Goal: Information Seeking & Learning: Learn about a topic

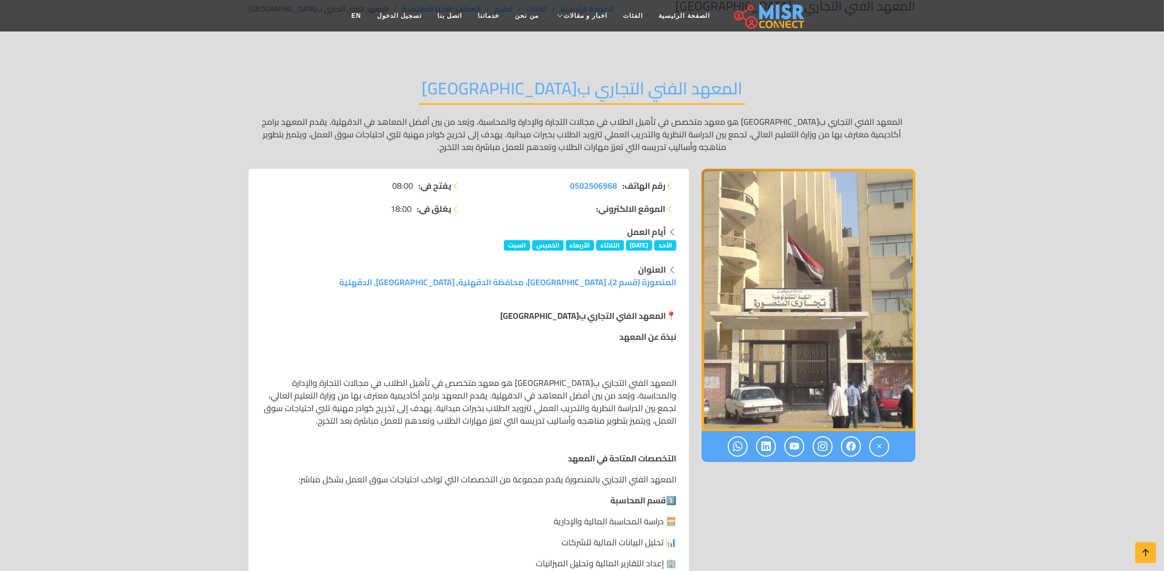
scroll to position [104, 0]
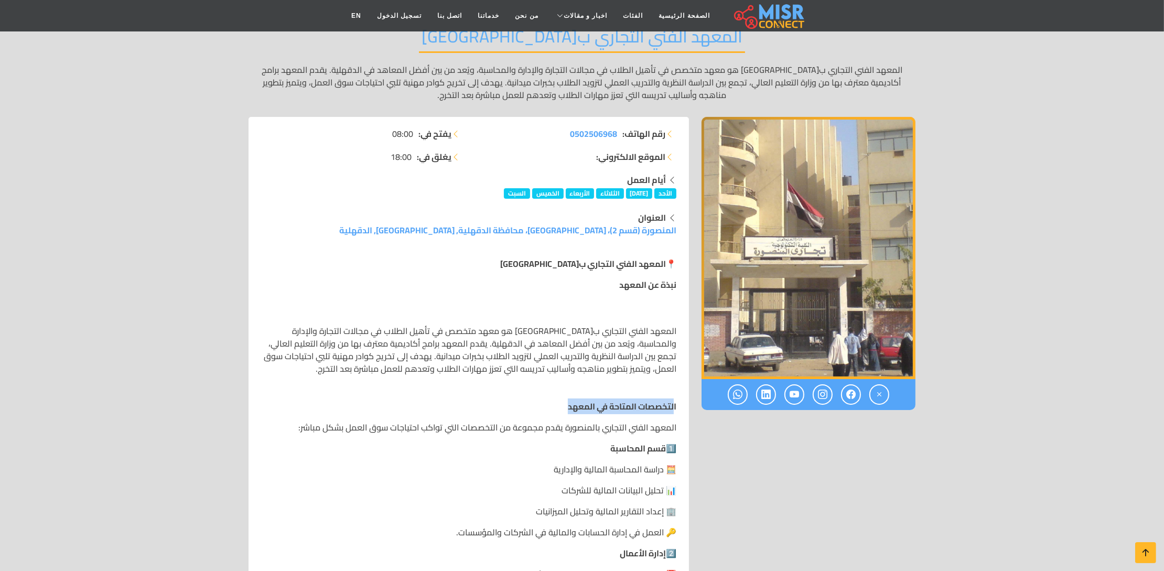
drag, startPoint x: 657, startPoint y: 410, endPoint x: 517, endPoint y: 409, distance: 140.0
click at [517, 409] on p "التخصصات المتاحة في المعهد" at bounding box center [468, 406] width 415 height 13
drag, startPoint x: 658, startPoint y: 430, endPoint x: 518, endPoint y: 431, distance: 140.6
click at [525, 431] on p "المعهد الفني التجاري بالمنصورة يقدم مجموعة من التخصصات التي تواكب احتياجات سوق …" at bounding box center [468, 427] width 415 height 13
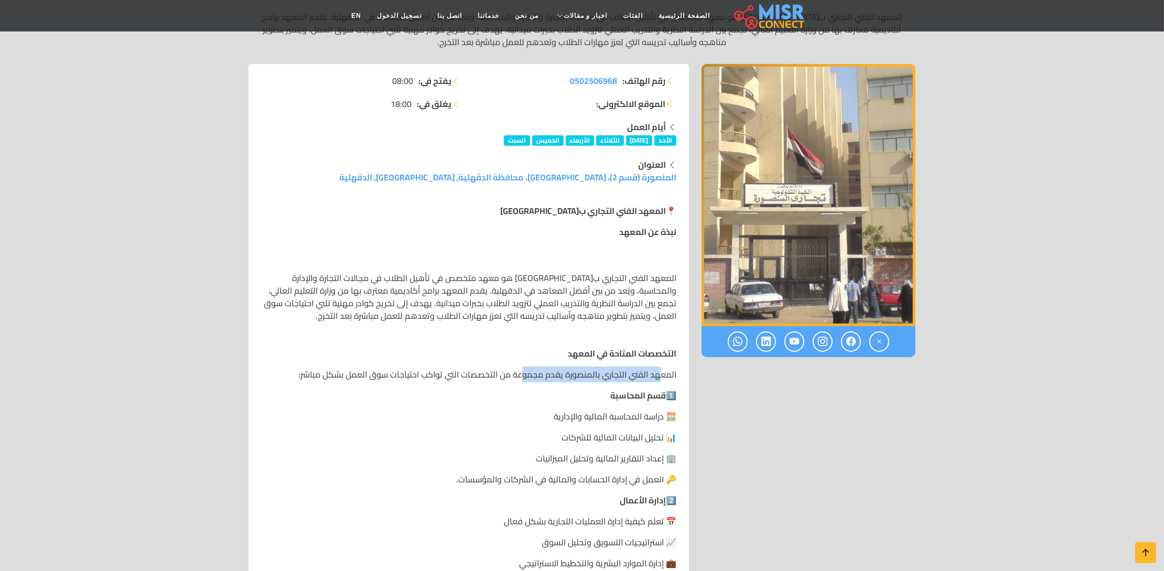
scroll to position [262, 0]
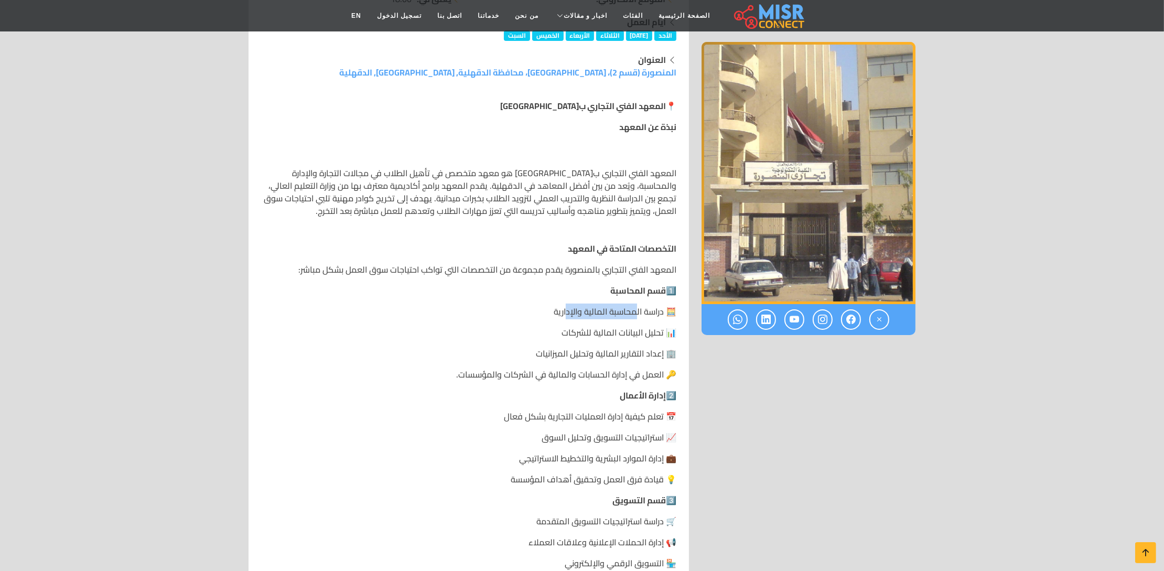
drag, startPoint x: 635, startPoint y: 313, endPoint x: 564, endPoint y: 314, distance: 70.3
click at [564, 314] on p "🧮 دراسة المحاسبة المالية والإدارية" at bounding box center [468, 311] width 415 height 13
drag, startPoint x: 641, startPoint y: 332, endPoint x: 573, endPoint y: 332, distance: 68.2
click at [573, 332] on p "📊 تحليل البيانات المالية للشركات" at bounding box center [468, 332] width 415 height 13
click at [565, 360] on p "🏢 إعداد التقارير المالية وتحليل الميزانيات" at bounding box center [468, 353] width 415 height 13
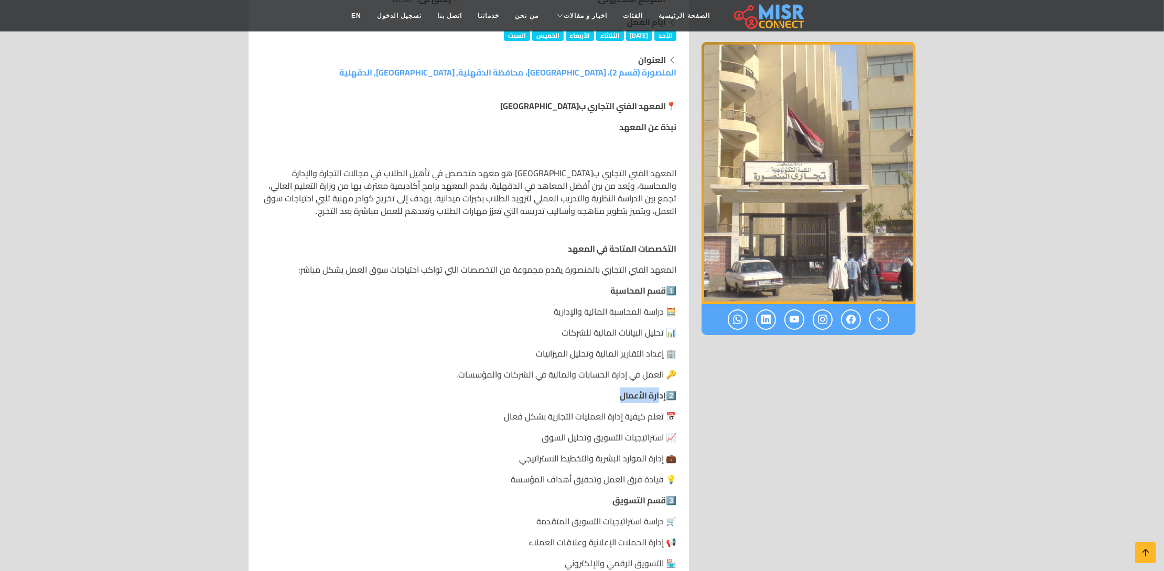
drag, startPoint x: 648, startPoint y: 396, endPoint x: 589, endPoint y: 397, distance: 59.3
click at [589, 397] on p "2️⃣ إدارة الأعمال" at bounding box center [468, 395] width 415 height 13
drag, startPoint x: 649, startPoint y: 421, endPoint x: 538, endPoint y: 421, distance: 111.2
click at [538, 421] on p "📅 تعلم كيفية إدارة العمليات التجارية بشكل فعال" at bounding box center [468, 416] width 415 height 13
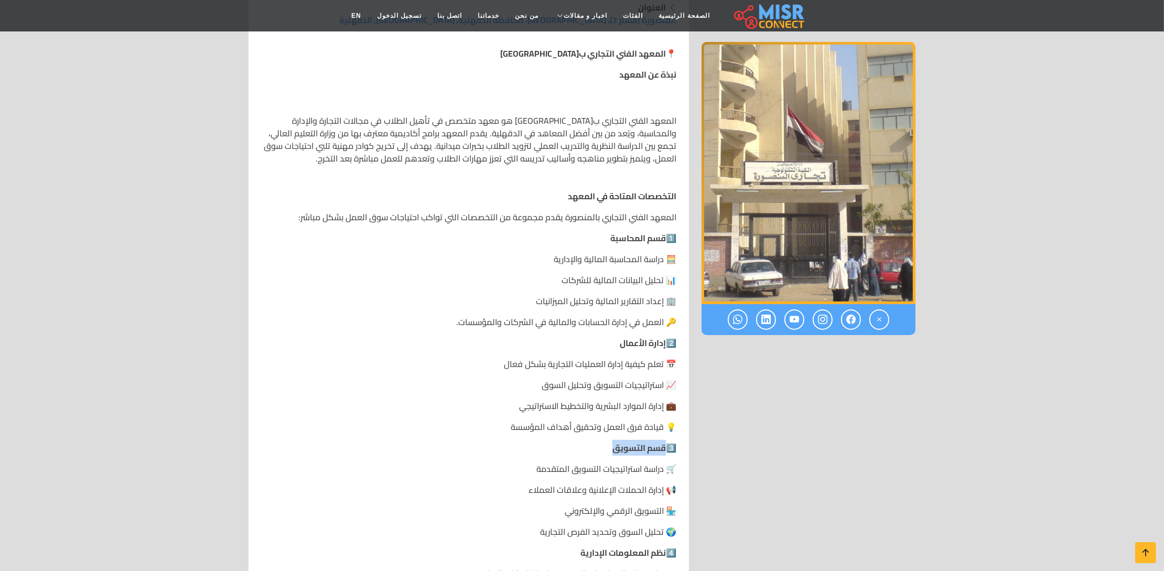
drag, startPoint x: 658, startPoint y: 449, endPoint x: 593, endPoint y: 452, distance: 65.6
click at [586, 449] on p "3️⃣ قسم التسويق" at bounding box center [468, 448] width 415 height 13
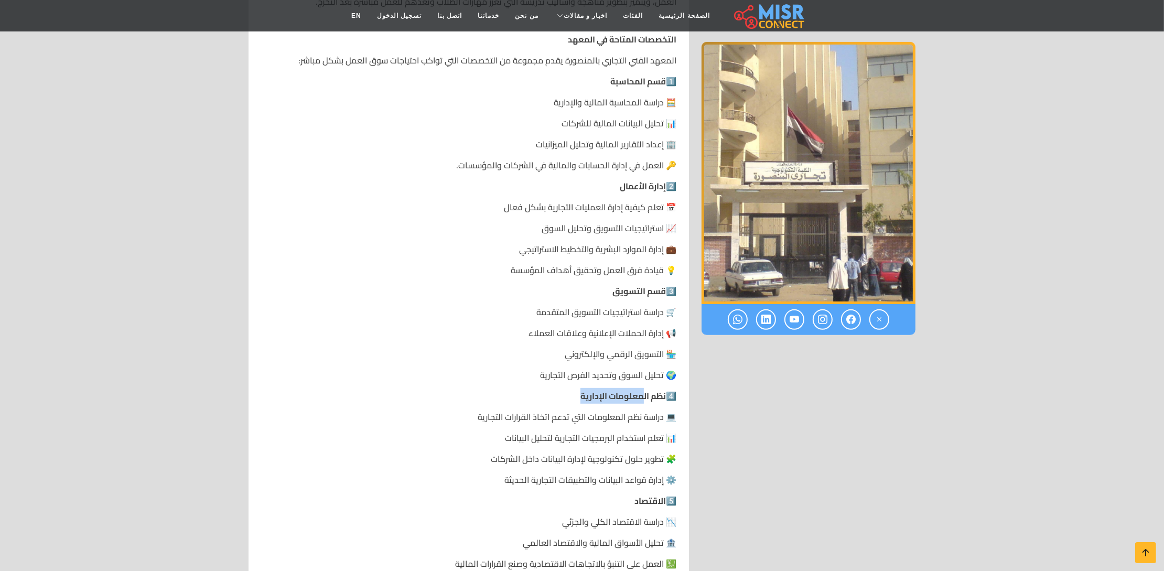
drag, startPoint x: 638, startPoint y: 400, endPoint x: 520, endPoint y: 400, distance: 118.0
click at [520, 400] on p "4️⃣ نظم المعلومات الإدارية" at bounding box center [468, 396] width 415 height 13
drag, startPoint x: 655, startPoint y: 499, endPoint x: 606, endPoint y: 498, distance: 48.3
click at [606, 498] on p "5️⃣ الاقتصاد" at bounding box center [468, 501] width 415 height 13
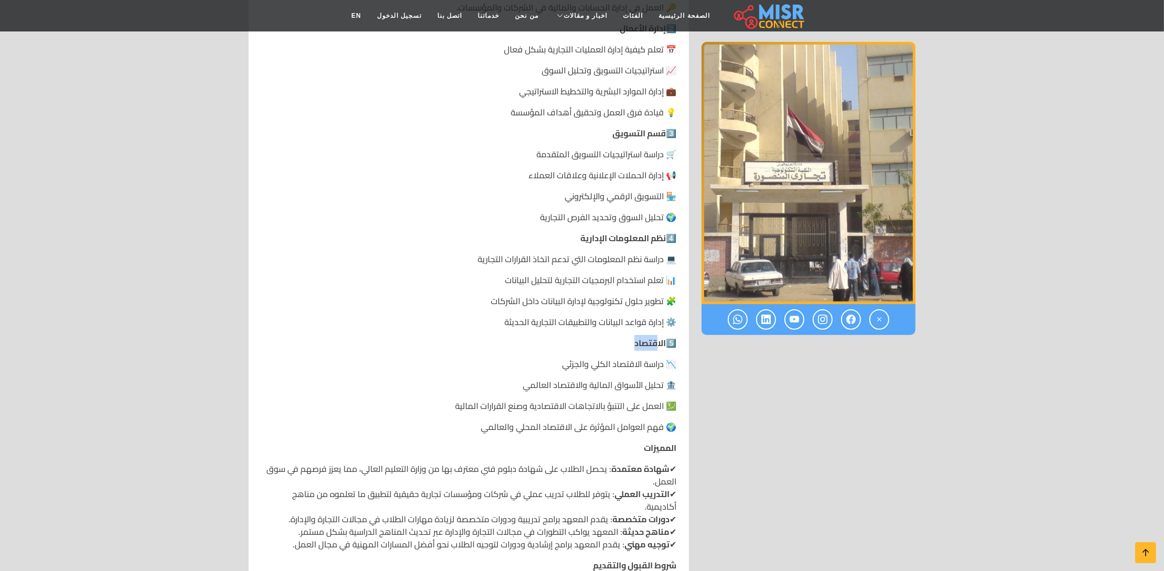
scroll to position [682, 0]
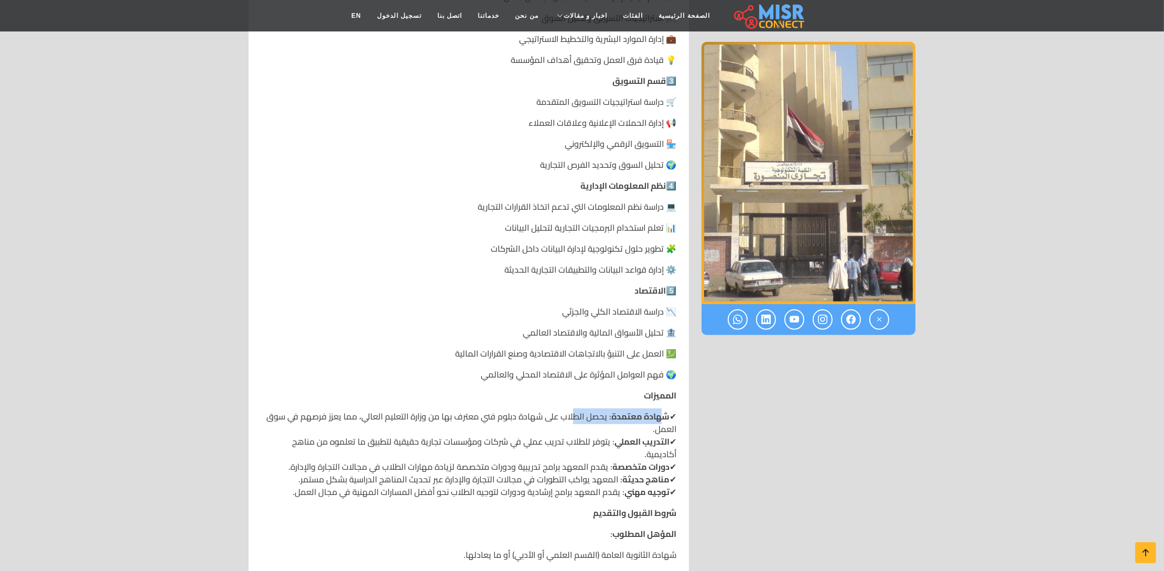
drag, startPoint x: 660, startPoint y: 416, endPoint x: 572, endPoint y: 417, distance: 87.6
click at [572, 417] on p "✔ شهادة معتمدة : يحصل الطلاب على شهادة دبلوم فني معترف بها من وزارة التعليم الع…" at bounding box center [468, 454] width 415 height 88
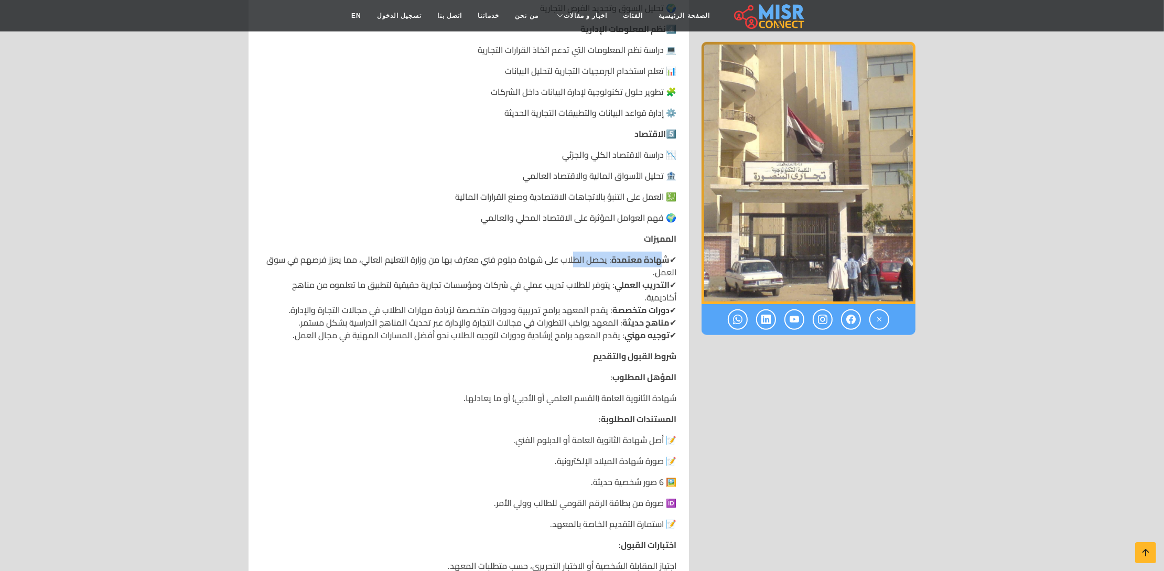
scroll to position [996, 0]
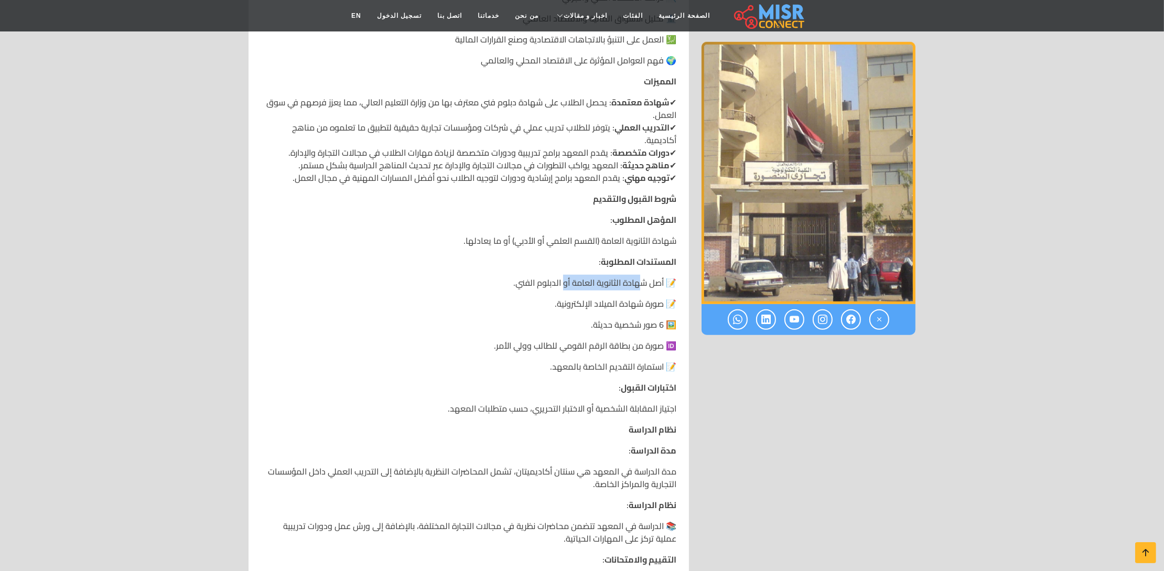
drag, startPoint x: 564, startPoint y: 283, endPoint x: 574, endPoint y: 293, distance: 14.1
click at [555, 283] on p "📝 أصل شهادة الثانوية العامة أو الدبلوم الفني." at bounding box center [468, 282] width 415 height 13
drag, startPoint x: 638, startPoint y: 304, endPoint x: 548, endPoint y: 306, distance: 89.7
click at [548, 306] on p "📝 صورة شهادة الميلاد الإلكترونية." at bounding box center [468, 303] width 415 height 13
drag, startPoint x: 657, startPoint y: 333, endPoint x: 574, endPoint y: 334, distance: 82.9
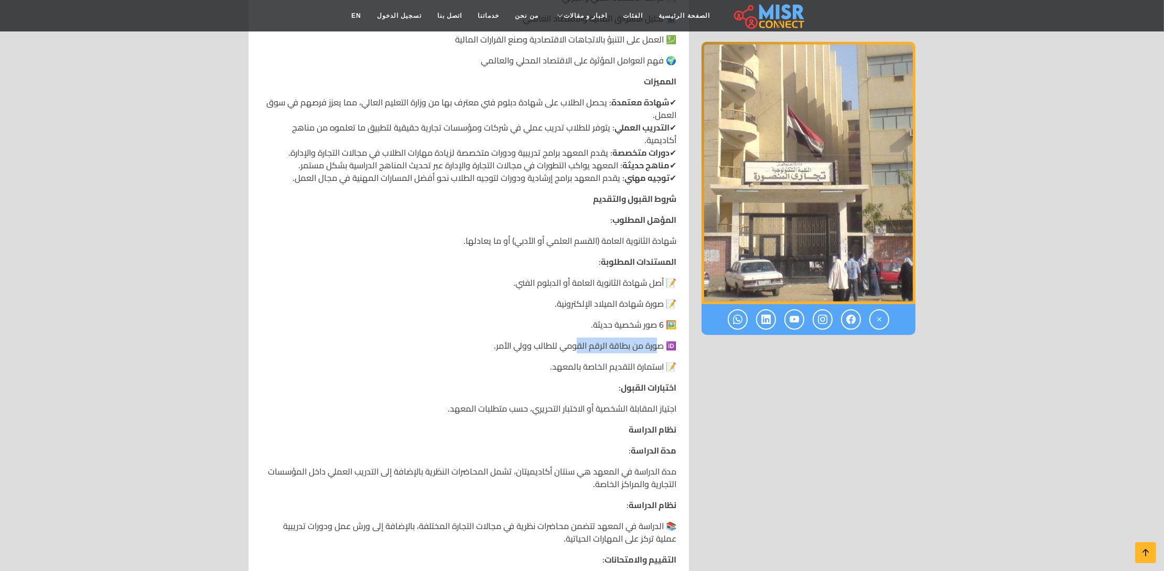
click at [574, 334] on div "📍 المعهد الفني التجاري بالمنصورة نبذة عن المعهد المعهد الفني التجاري بالمنصورة …" at bounding box center [469, 155] width 428 height 1594
drag, startPoint x: 653, startPoint y: 368, endPoint x: 542, endPoint y: 369, distance: 110.7
click at [542, 369] on p "📝 استمارة التقديم الخاصة بالمعهد." at bounding box center [468, 366] width 415 height 13
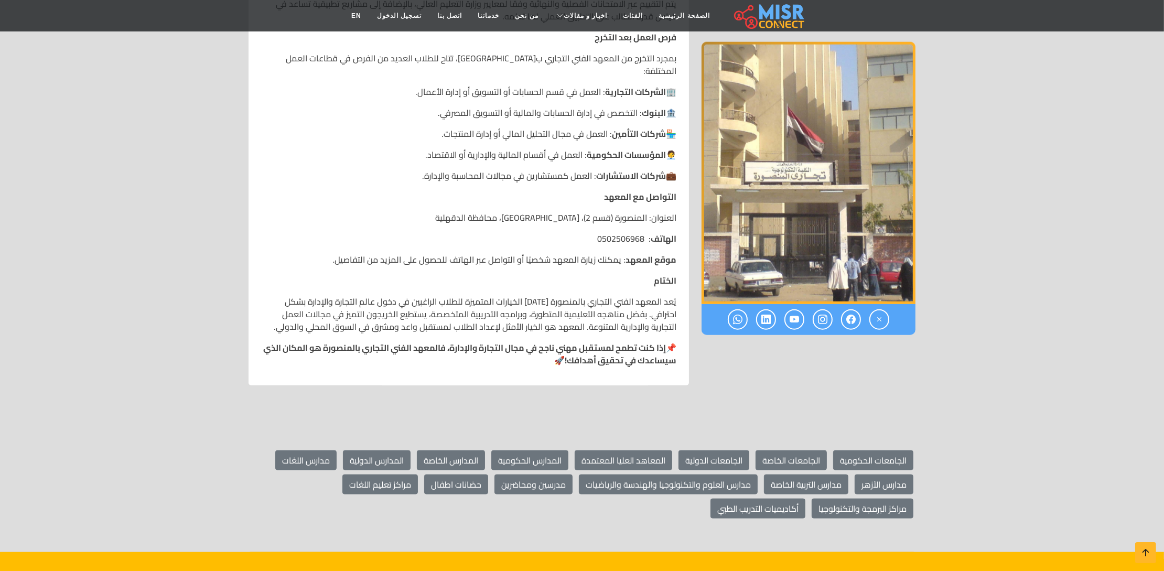
scroll to position [1416, 0]
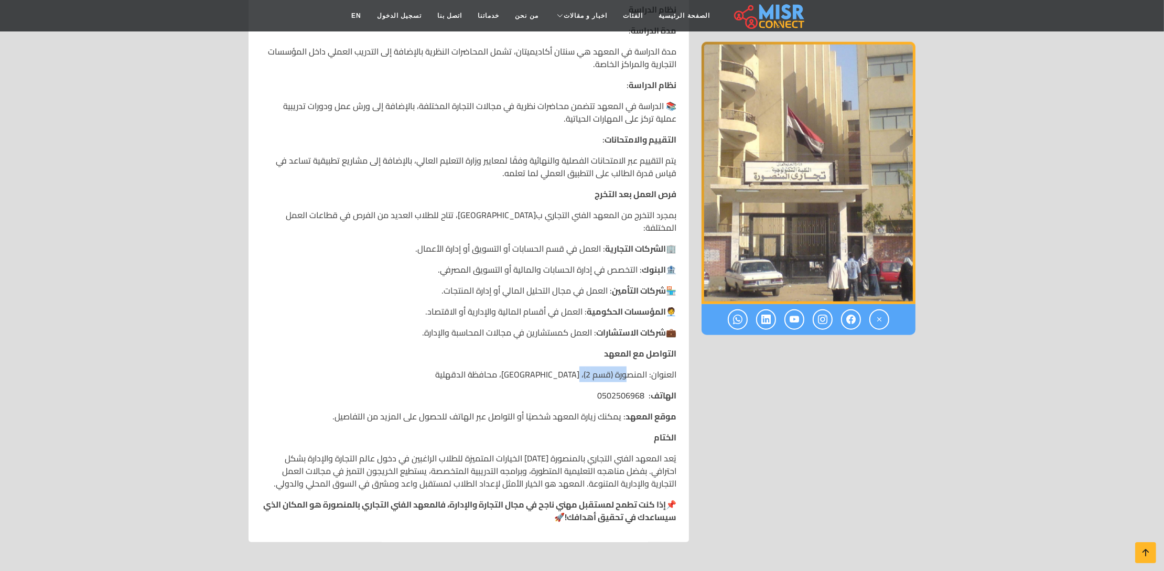
drag, startPoint x: 581, startPoint y: 364, endPoint x: 626, endPoint y: 364, distance: 45.1
click at [626, 368] on p "العنوان: المنصورة (قسم 2)، [GEOGRAPHIC_DATA]، محافظة الدقهلية" at bounding box center [468, 374] width 415 height 13
click at [643, 368] on p "العنوان: المنصورة (قسم 2)، [GEOGRAPHIC_DATA]، محافظة الدقهلية" at bounding box center [468, 374] width 415 height 13
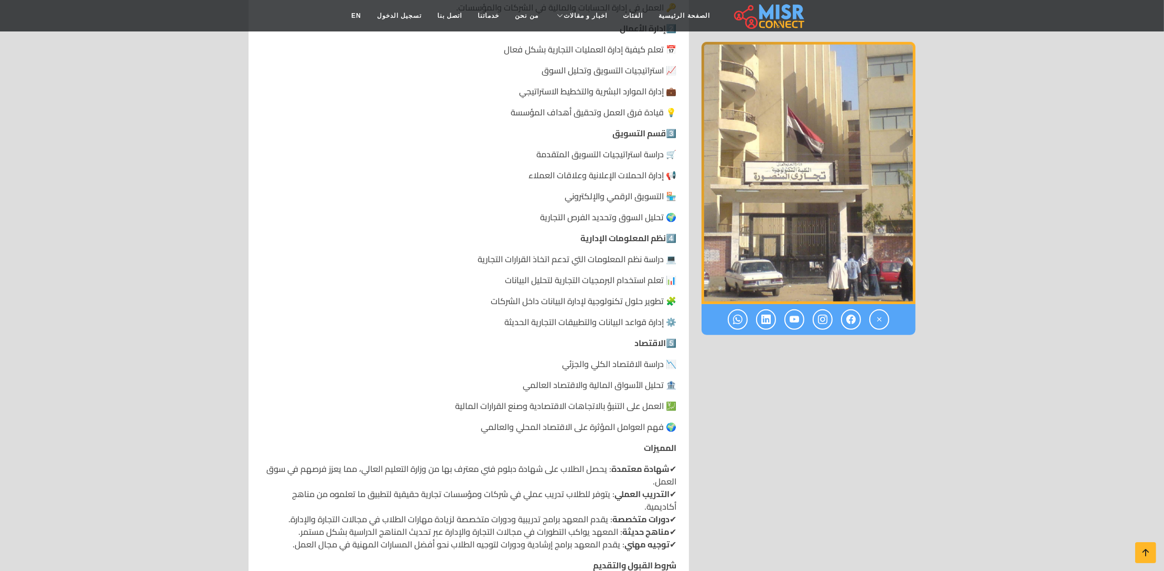
scroll to position [682, 0]
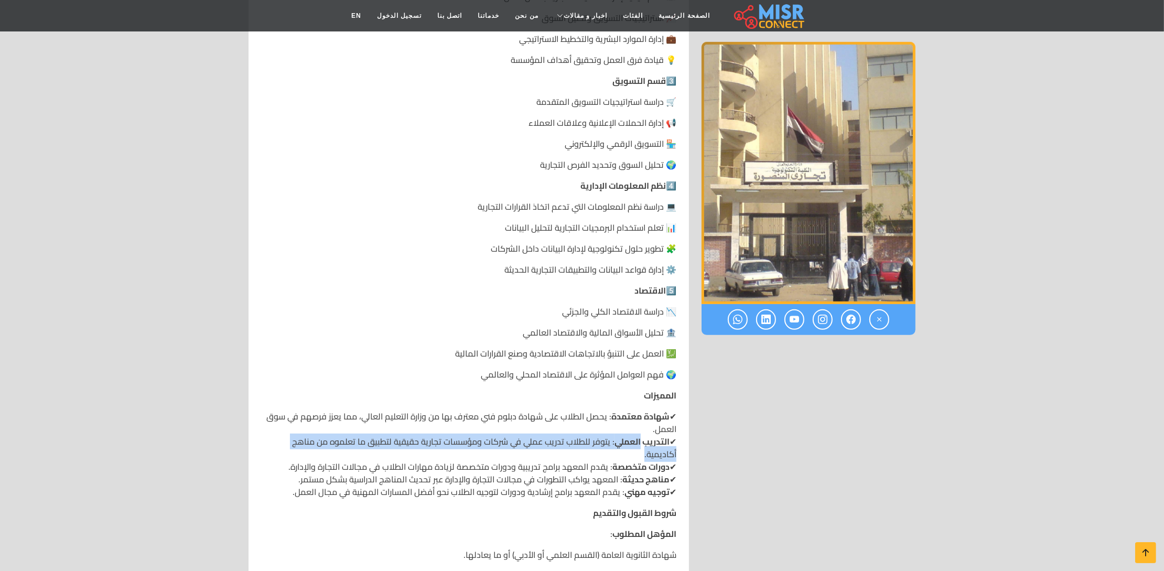
drag, startPoint x: 639, startPoint y: 446, endPoint x: 499, endPoint y: 454, distance: 139.8
click at [499, 454] on p "✔ شهادة معتمدة : يحصل الطلاب على شهادة دبلوم فني معترف بها من وزارة التعليم الع…" at bounding box center [468, 454] width 415 height 88
click at [623, 471] on strong "مناهج حديثة" at bounding box center [646, 479] width 47 height 16
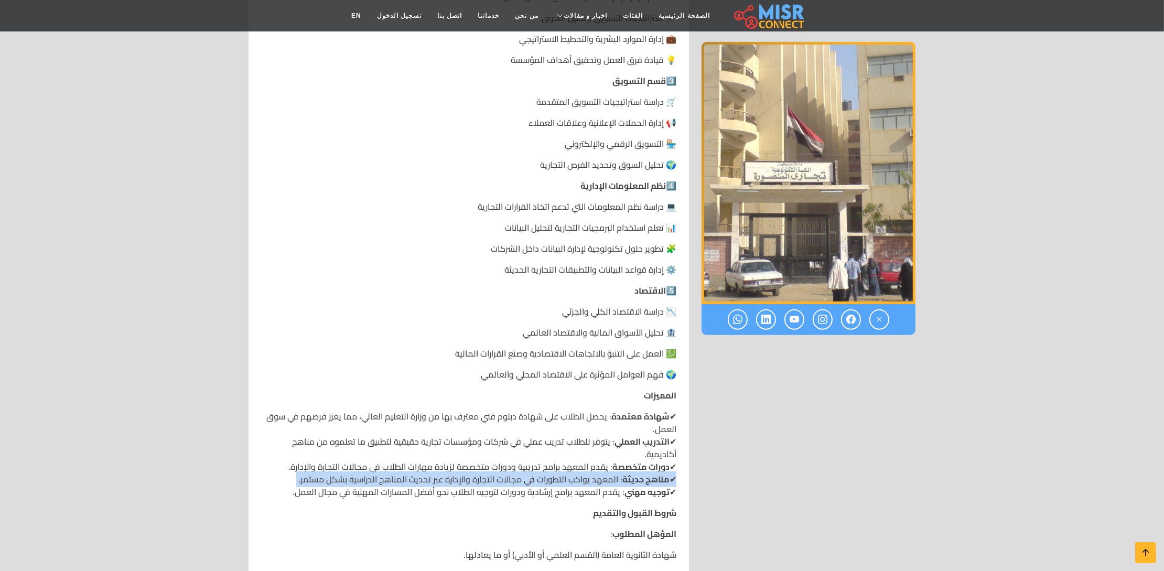
click at [623, 471] on strong "مناهج حديثة" at bounding box center [646, 479] width 47 height 16
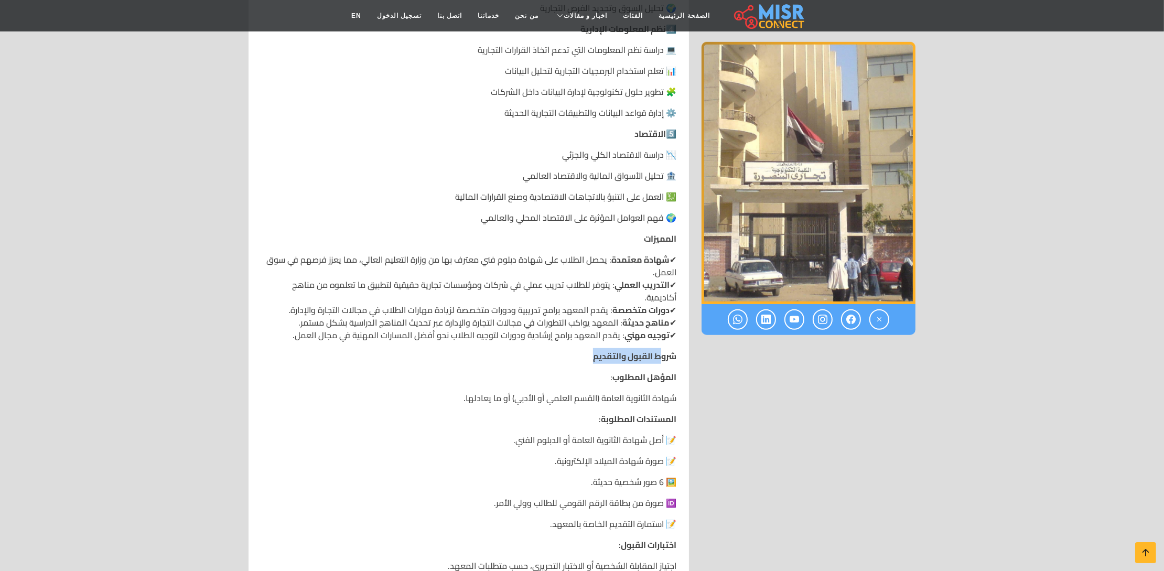
drag, startPoint x: 660, startPoint y: 357, endPoint x: 552, endPoint y: 359, distance: 108.1
click at [552, 359] on p "شروط القبول والتقديم" at bounding box center [468, 356] width 415 height 13
drag, startPoint x: 667, startPoint y: 371, endPoint x: 571, endPoint y: 376, distance: 96.1
click at [571, 376] on p "المؤهل المطلوب :" at bounding box center [468, 377] width 415 height 13
drag, startPoint x: 636, startPoint y: 396, endPoint x: 456, endPoint y: 399, distance: 179.4
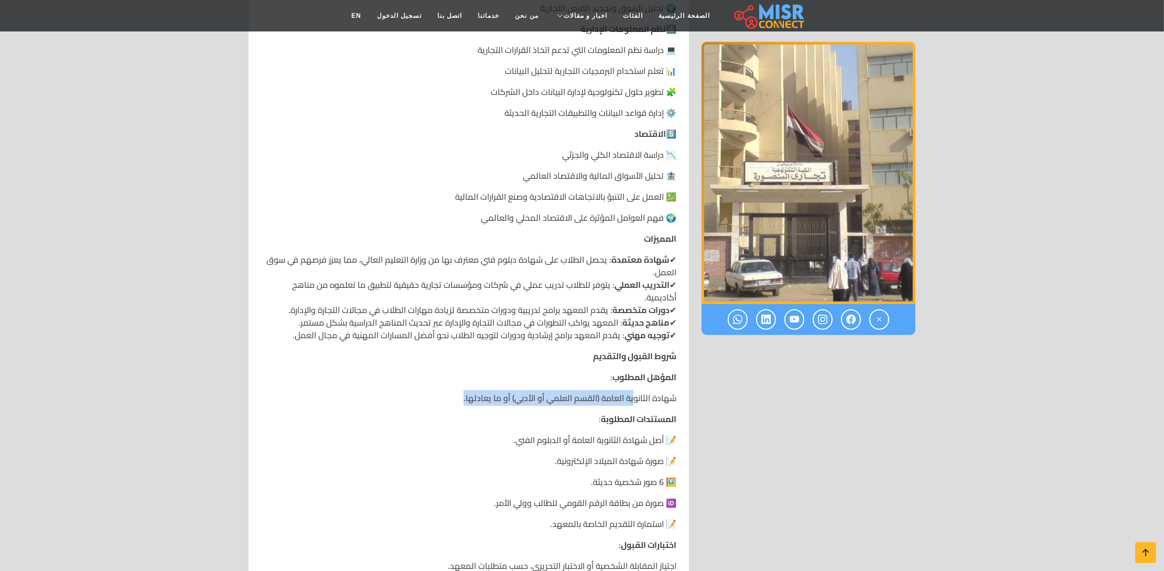
click at [456, 399] on p "شهادة الثانوية العامة (القسم العلمي أو الأدبي) أو ما يعادلها." at bounding box center [468, 398] width 415 height 13
click at [475, 381] on p "المؤهل المطلوب :" at bounding box center [468, 377] width 415 height 13
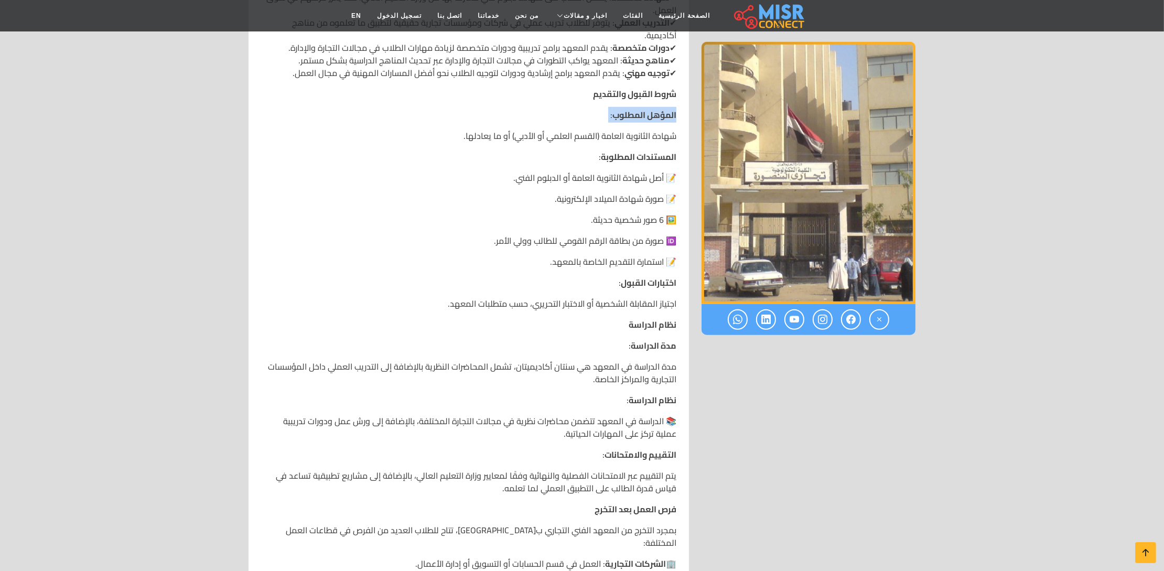
scroll to position [1363, 0]
